Goal: Task Accomplishment & Management: Complete application form

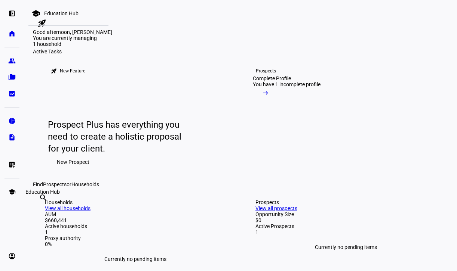
click at [14, 192] on eth-mat-symbol "school" at bounding box center [11, 191] width 7 height 7
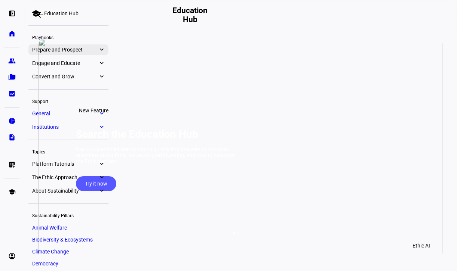
click at [103, 48] on eth-mat-symbol "expand_more" at bounding box center [101, 49] width 7 height 7
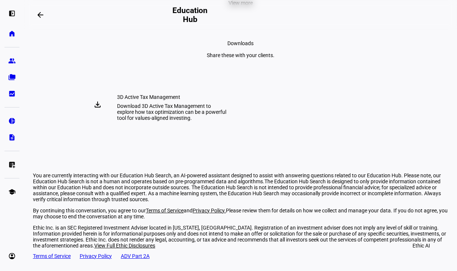
scroll to position [2567, 0]
click at [234, 10] on span "View more" at bounding box center [240, 3] width 24 height 15
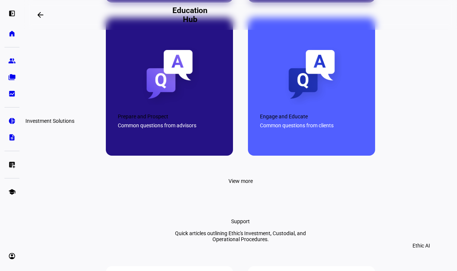
scroll to position [624, 0]
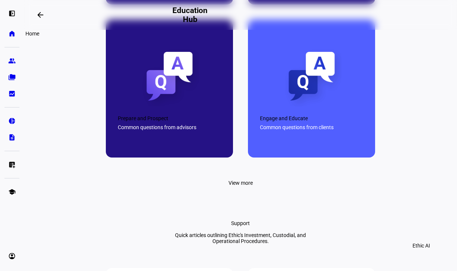
click at [13, 33] on eth-mat-symbol "home" at bounding box center [11, 33] width 7 height 7
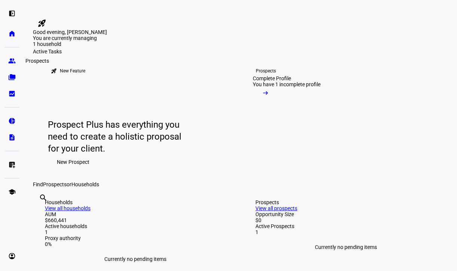
click at [13, 62] on eth-mat-symbol "group" at bounding box center [11, 60] width 7 height 7
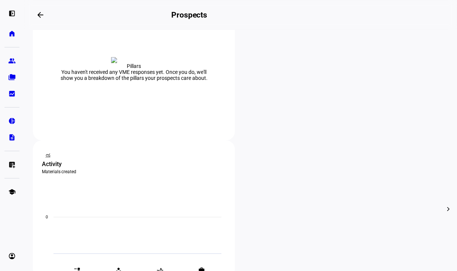
scroll to position [174, 0]
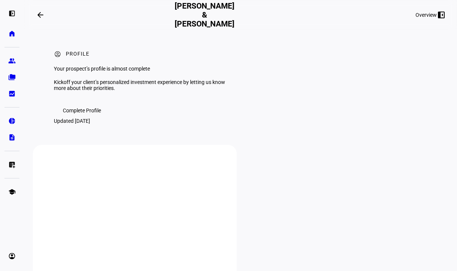
scroll to position [1, 0]
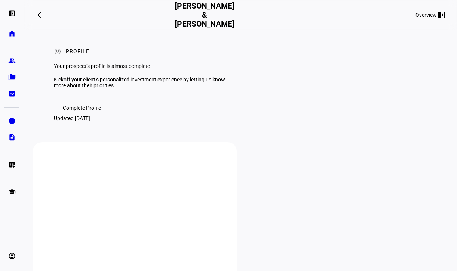
click at [89, 116] on span "Complete Profile" at bounding box center [82, 108] width 38 height 15
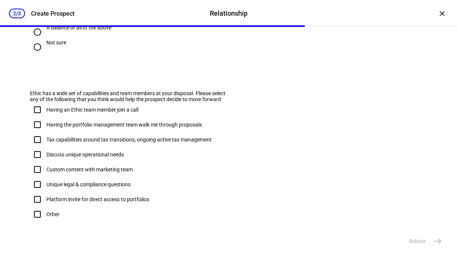
scroll to position [0, 0]
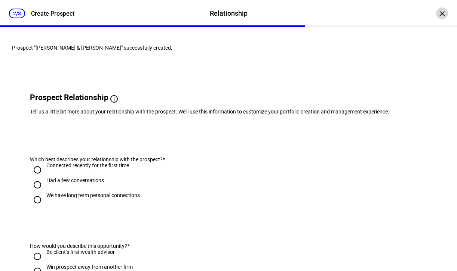
click at [350, 13] on div "×" at bounding box center [442, 13] width 12 height 12
